Goal: Task Accomplishment & Management: Manage account settings

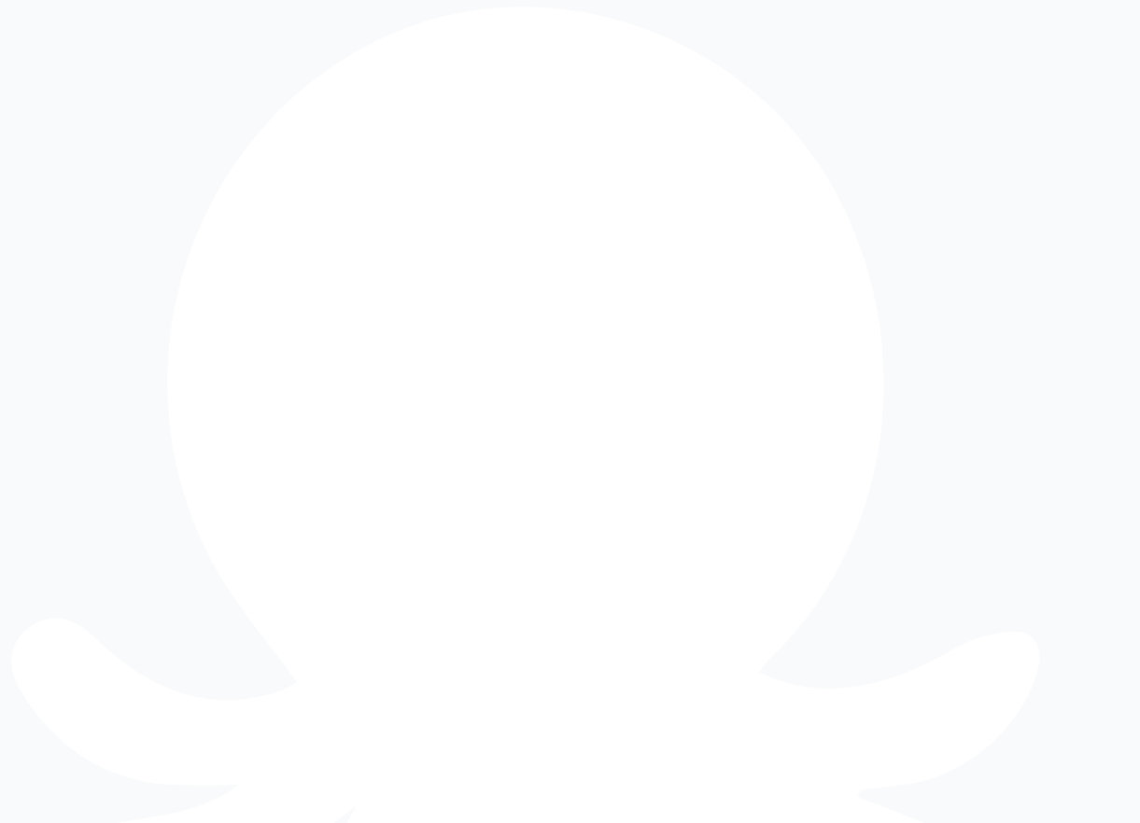
drag, startPoint x: 623, startPoint y: 309, endPoint x: 401, endPoint y: 290, distance: 222.1
drag, startPoint x: 509, startPoint y: 312, endPoint x: 499, endPoint y: 311, distance: 9.4
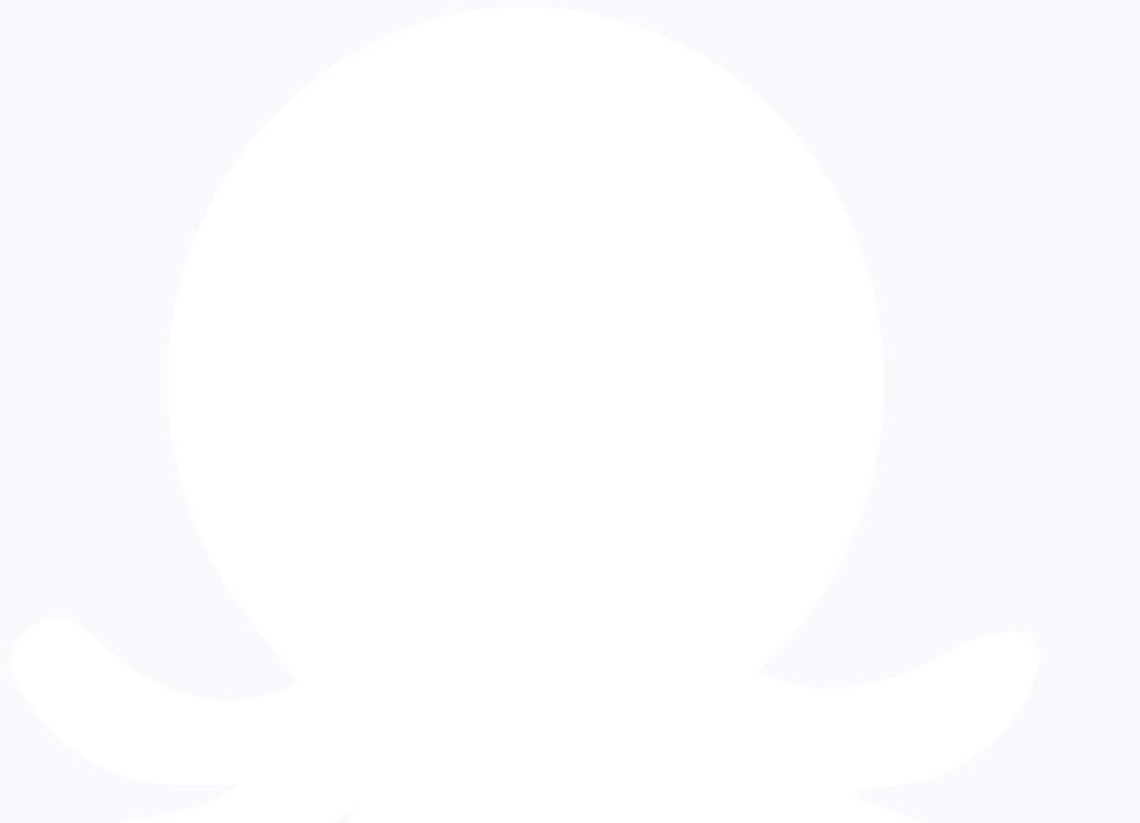
drag, startPoint x: 514, startPoint y: 343, endPoint x: 502, endPoint y: 344, distance: 12.2
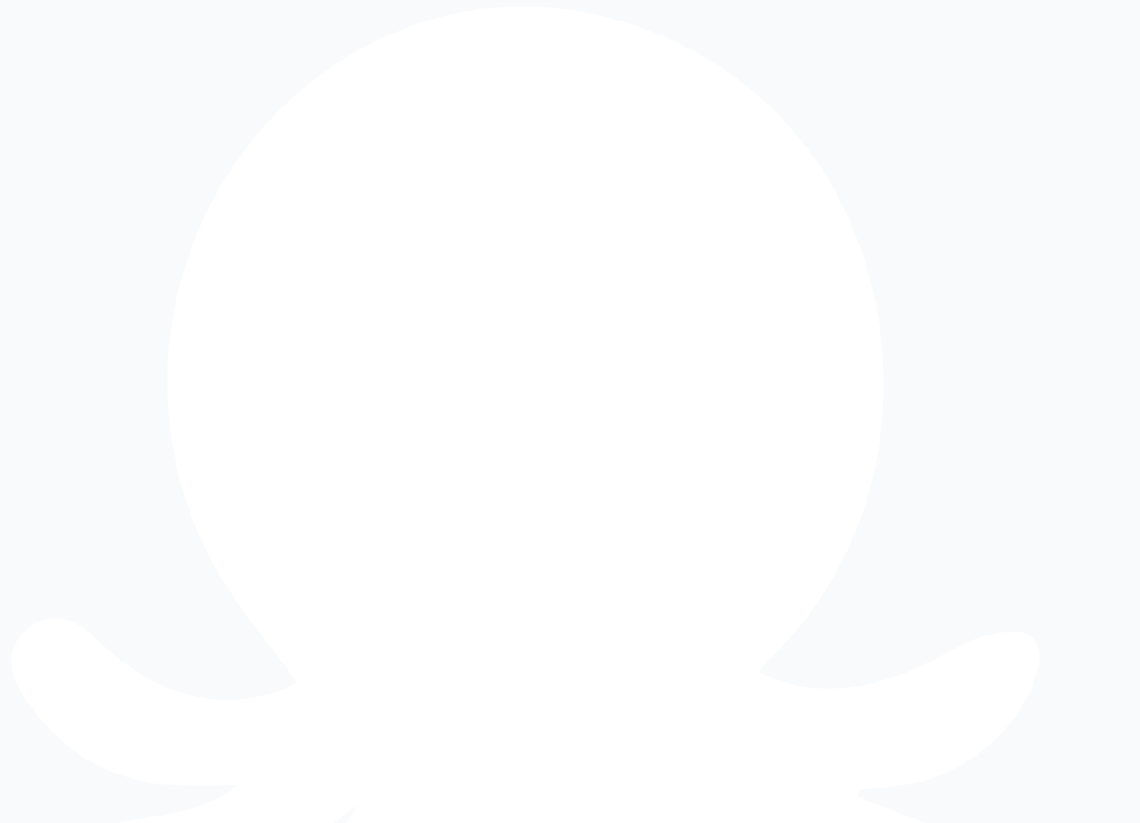
drag, startPoint x: 600, startPoint y: 347, endPoint x: 626, endPoint y: 344, distance: 26.4
drag, startPoint x: 635, startPoint y: 343, endPoint x: 401, endPoint y: 331, distance: 233.7
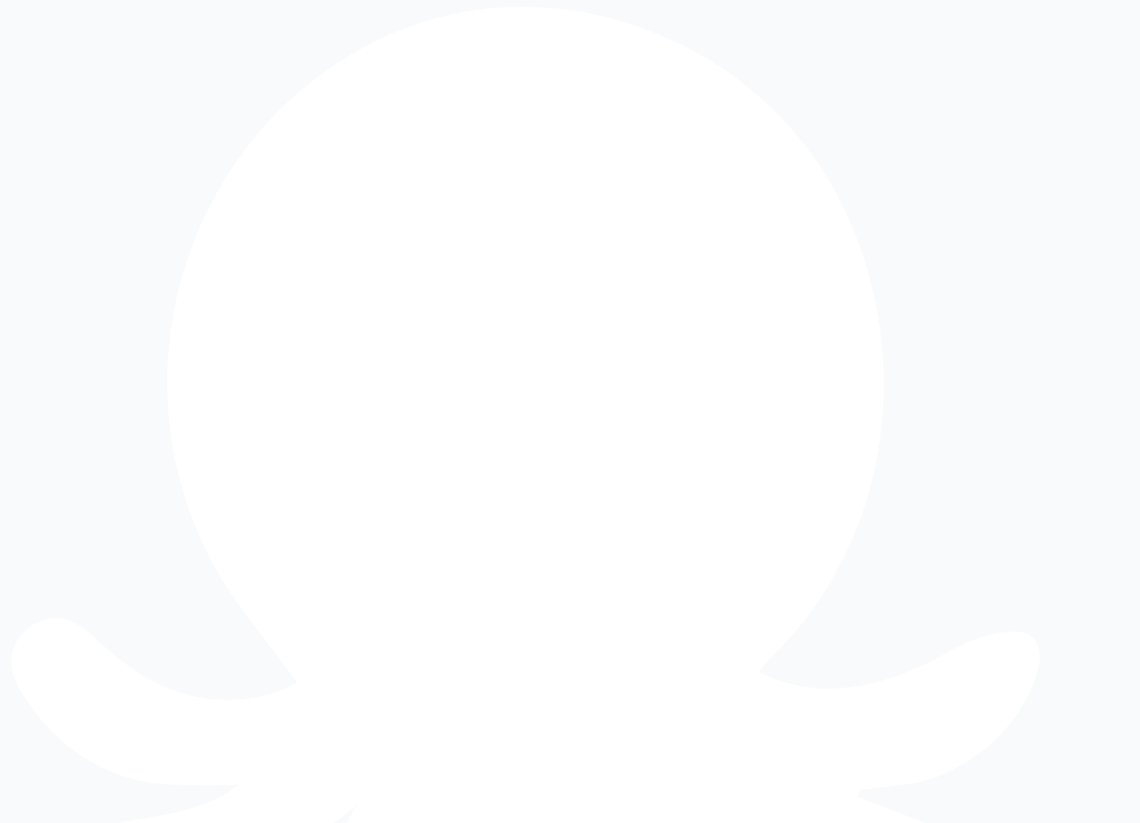
paste input "*"
type input "**********"
